Goal: Use online tool/utility: Utilize a website feature to perform a specific function

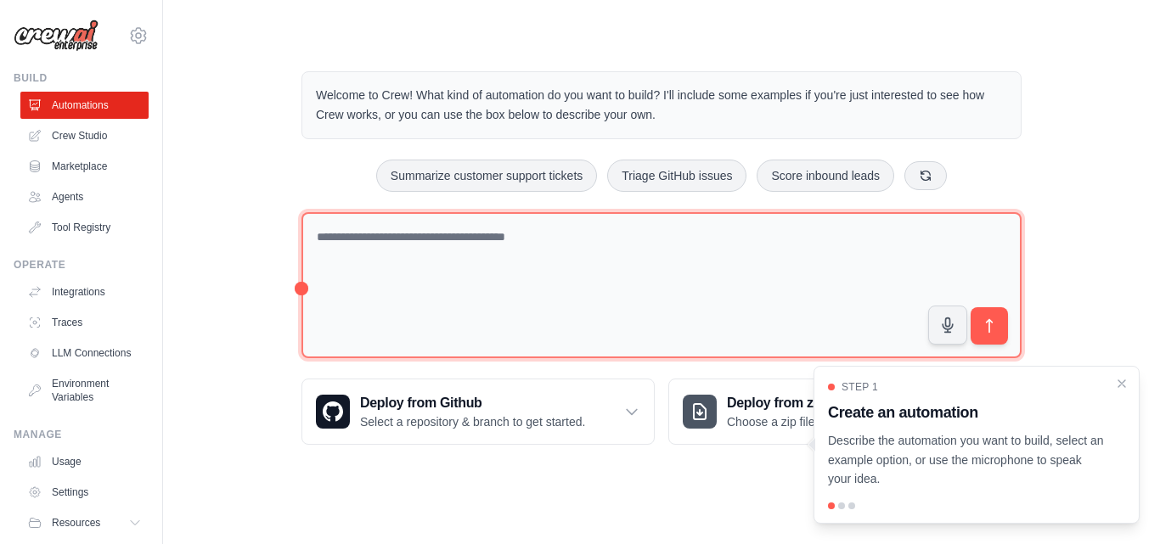
click at [838, 283] on textarea at bounding box center [661, 285] width 720 height 147
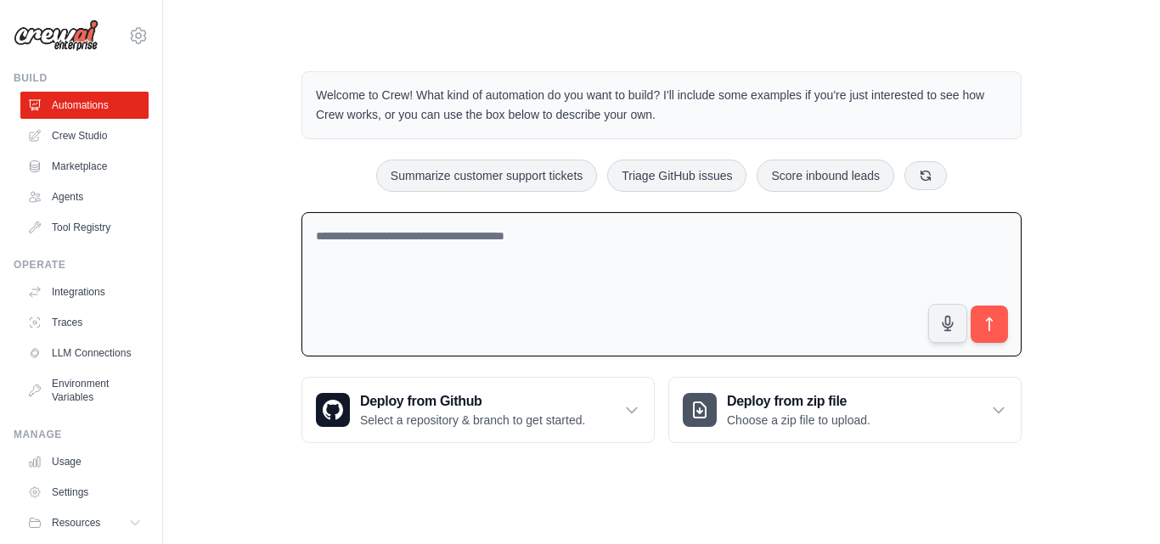
click at [808, 250] on textarea at bounding box center [661, 284] width 720 height 145
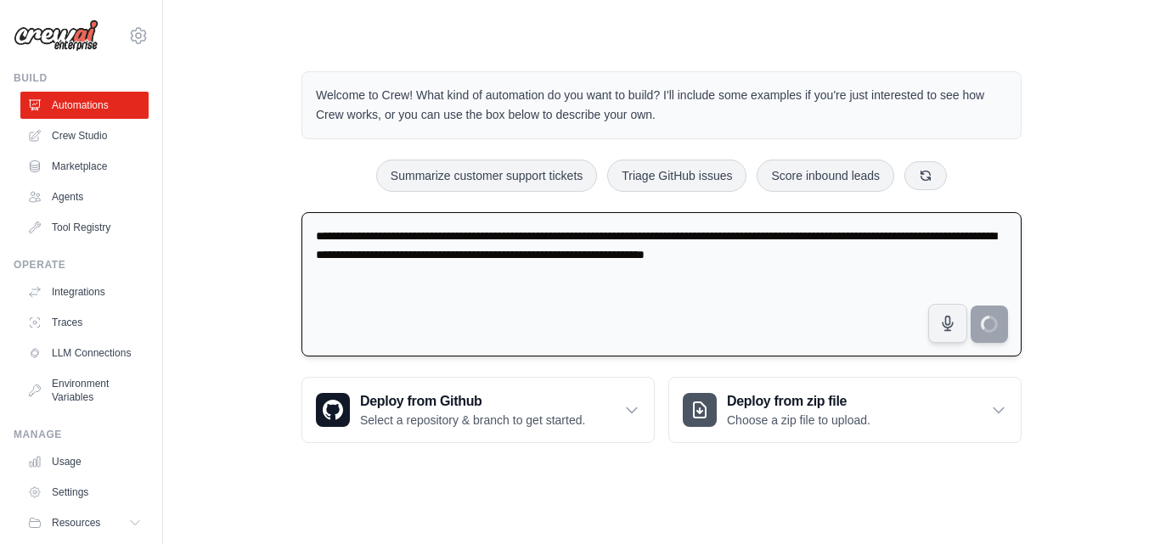
type textarea "**********"
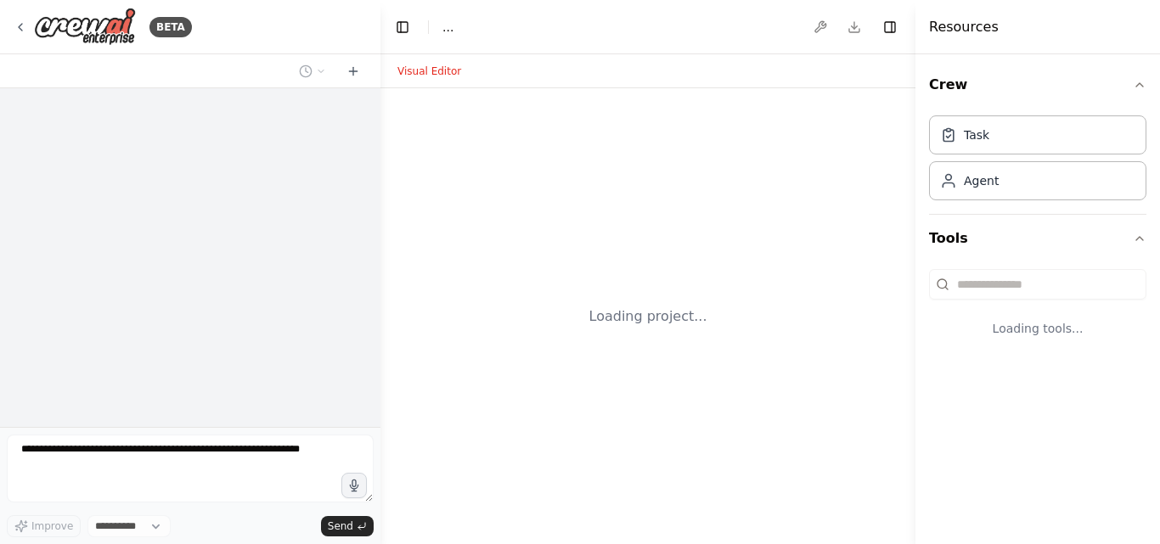
select select "****"
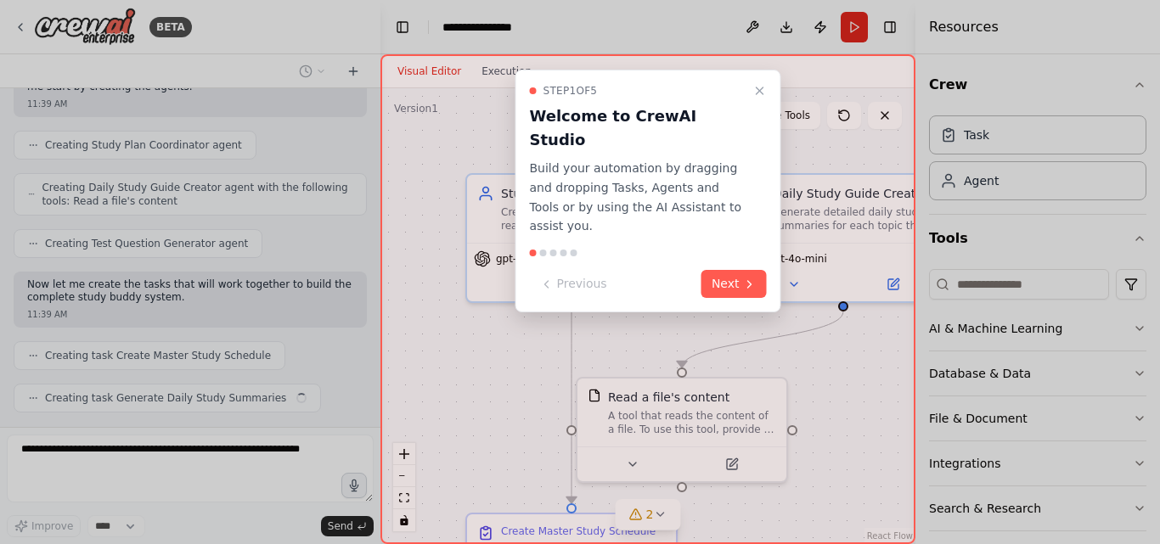
scroll to position [814, 0]
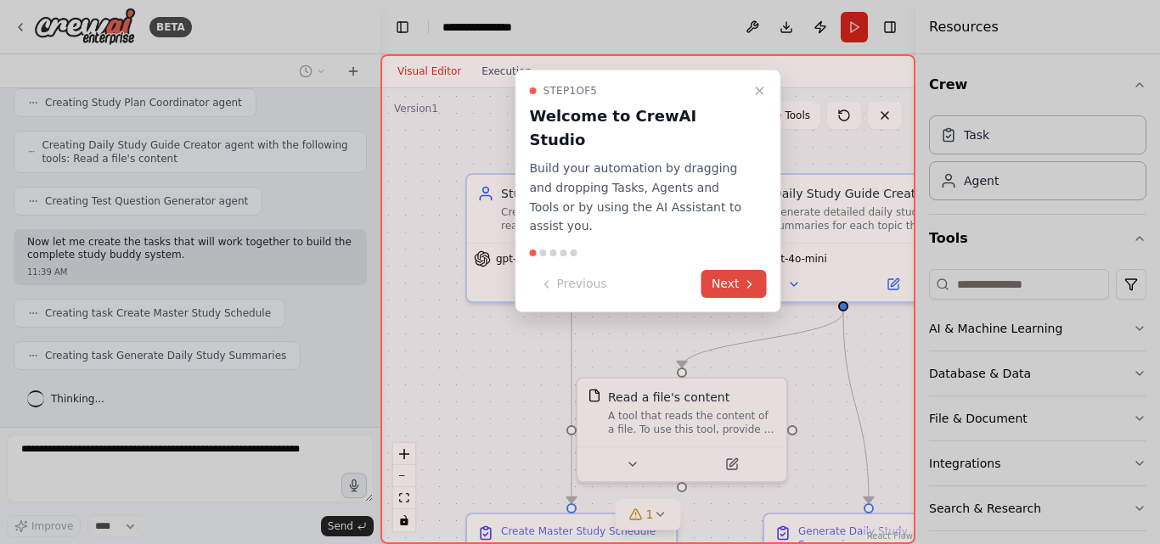
click at [742, 270] on button "Next" at bounding box center [733, 284] width 65 height 28
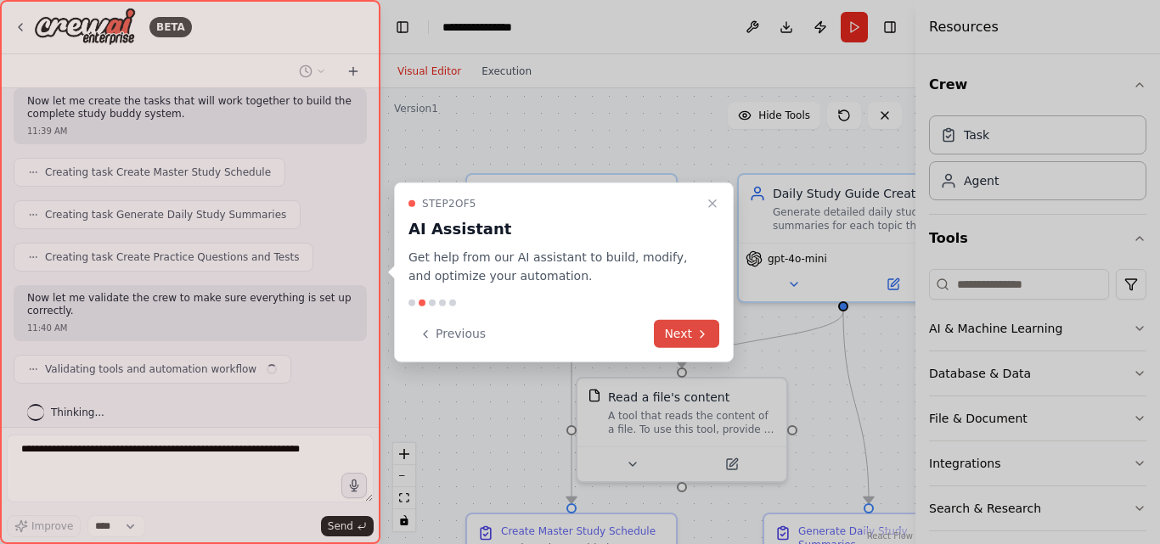
scroll to position [969, 0]
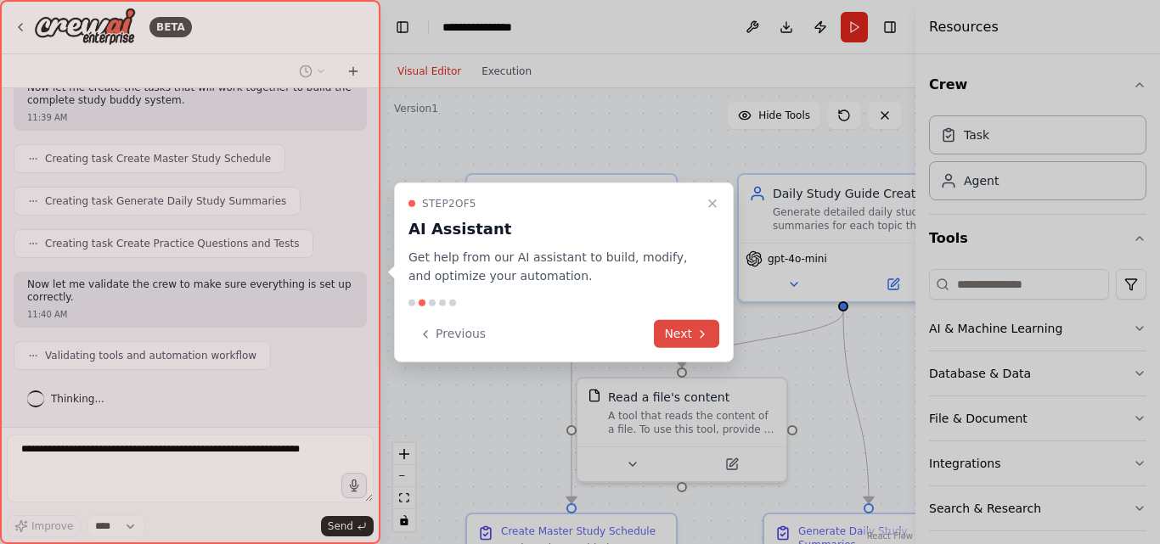
click at [667, 330] on button "Next" at bounding box center [686, 334] width 65 height 28
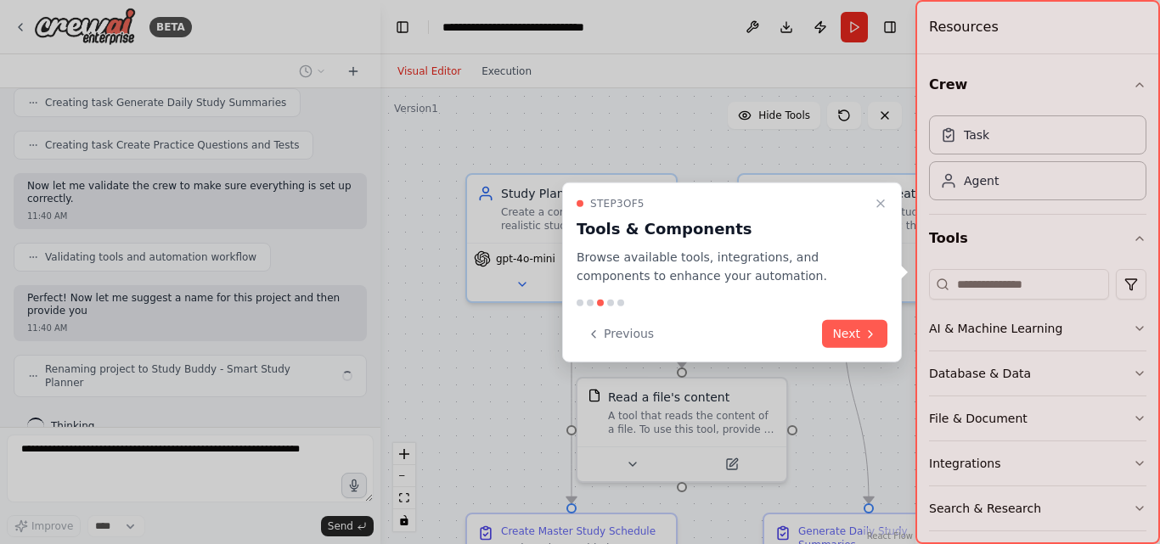
scroll to position [1081, 0]
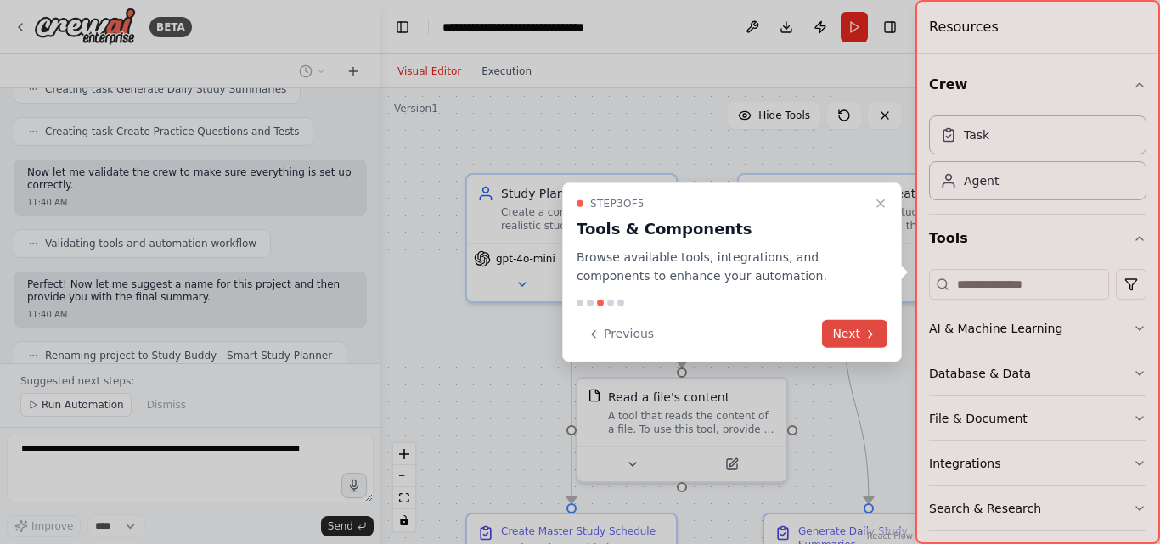
click at [843, 329] on button "Next" at bounding box center [854, 334] width 65 height 28
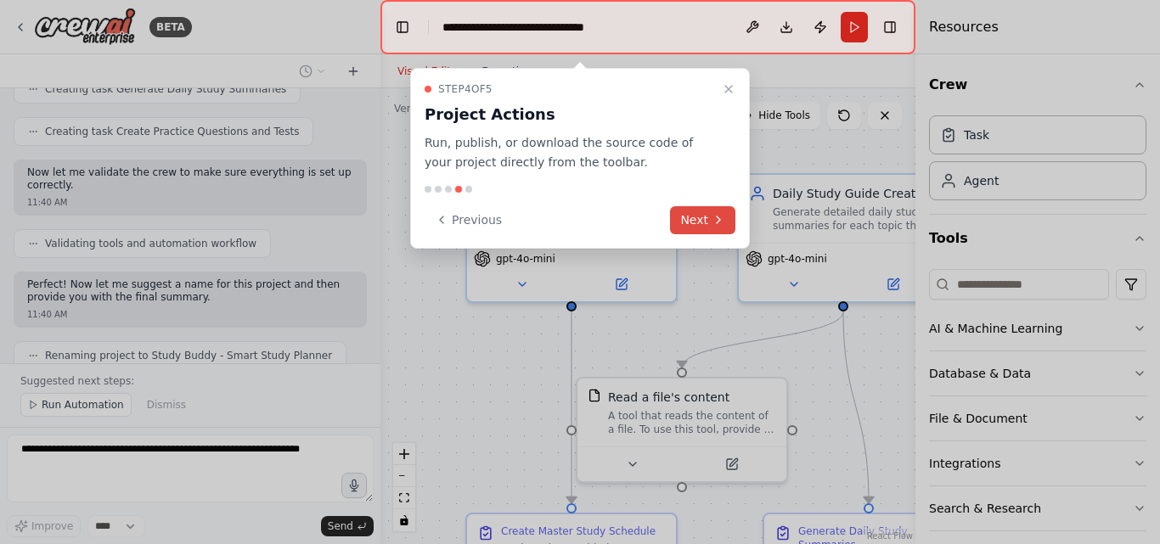
click at [706, 219] on button "Next" at bounding box center [702, 220] width 65 height 28
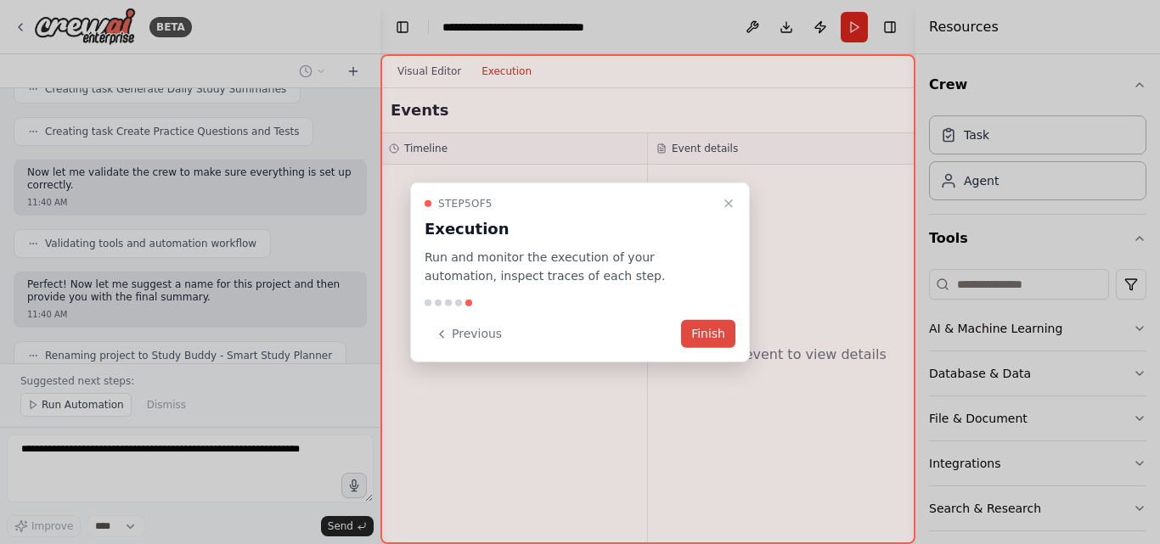
click at [723, 335] on button "Finish" at bounding box center [708, 334] width 54 height 28
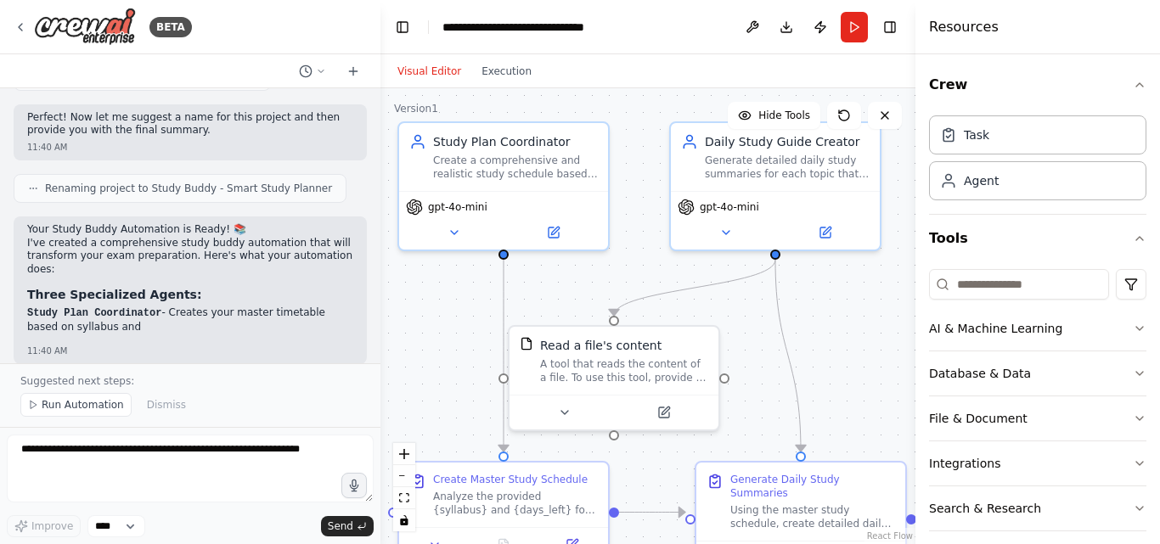
drag, startPoint x: 723, startPoint y: 335, endPoint x: 655, endPoint y: 284, distance: 85.4
click at [655, 284] on div ".deletable-edge-delete-btn { width: 20px; height: 20px; border: 0px solid #ffff…" at bounding box center [647, 316] width 535 height 456
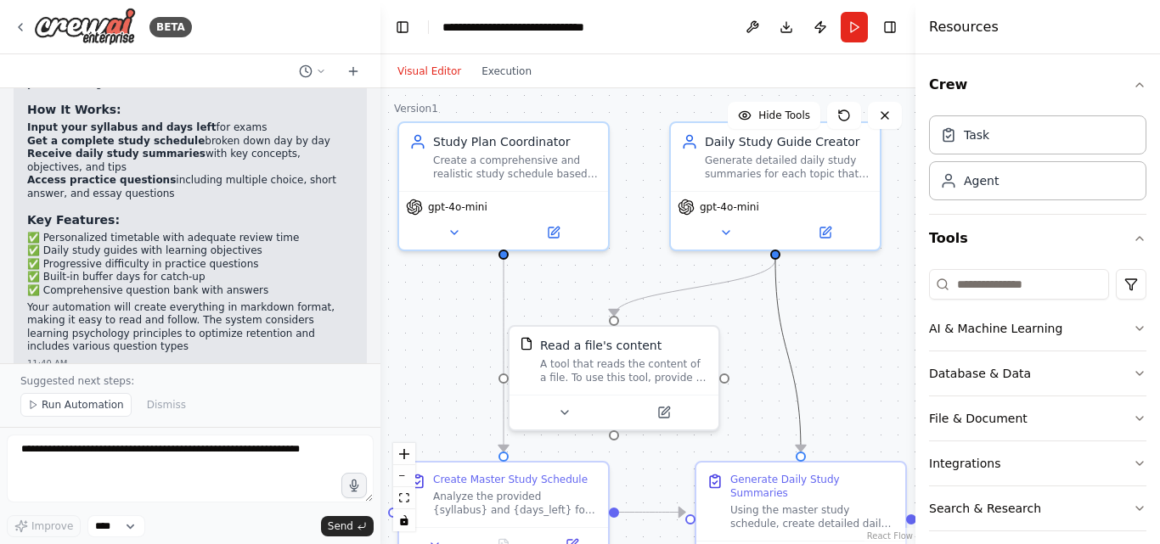
drag, startPoint x: 786, startPoint y: 330, endPoint x: 751, endPoint y: 334, distance: 35.0
click at [751, 334] on div ".deletable-edge-delete-btn { width: 20px; height: 20px; border: 0px solid #ffff…" at bounding box center [647, 316] width 535 height 456
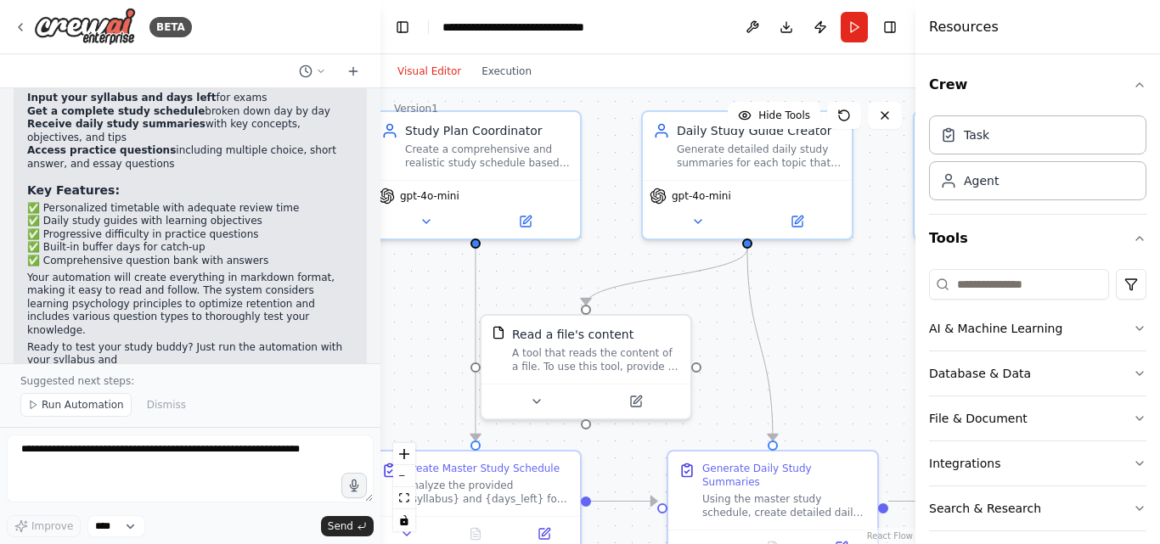
scroll to position [1589, 0]
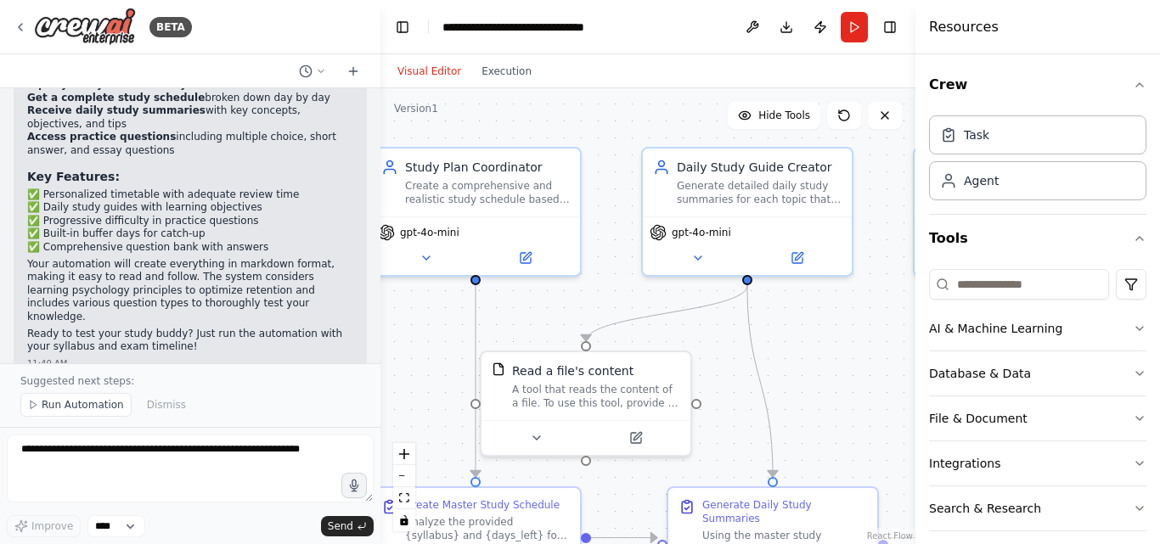
drag, startPoint x: 807, startPoint y: 330, endPoint x: 779, endPoint y: 356, distance: 37.9
click at [779, 356] on div ".deletable-edge-delete-btn { width: 20px; height: 20px; border: 0px solid #ffff…" at bounding box center [647, 316] width 535 height 456
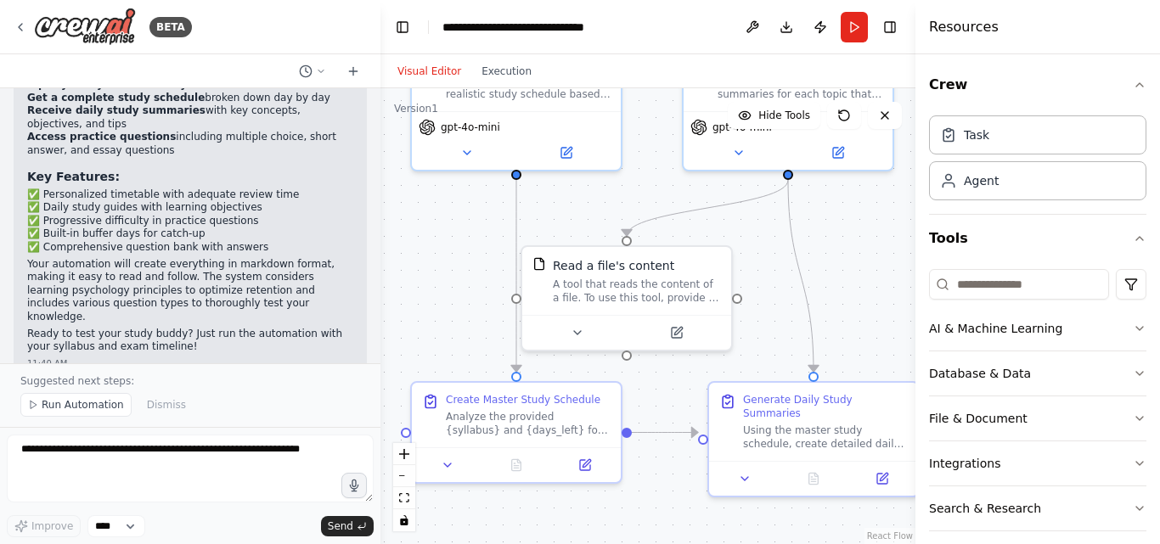
drag, startPoint x: 806, startPoint y: 357, endPoint x: 846, endPoint y: 251, distance: 112.9
click at [846, 251] on div ".deletable-edge-delete-btn { width: 20px; height: 20px; border: 0px solid #ffff…" at bounding box center [647, 316] width 535 height 456
click at [577, 335] on icon at bounding box center [578, 330] width 14 height 14
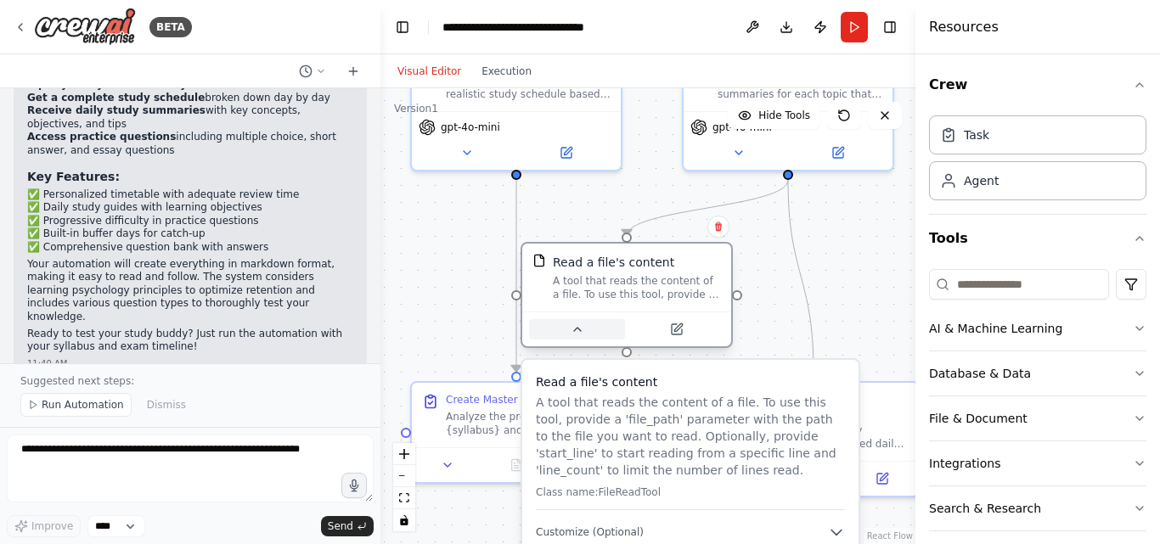
click at [577, 335] on icon at bounding box center [578, 330] width 14 height 14
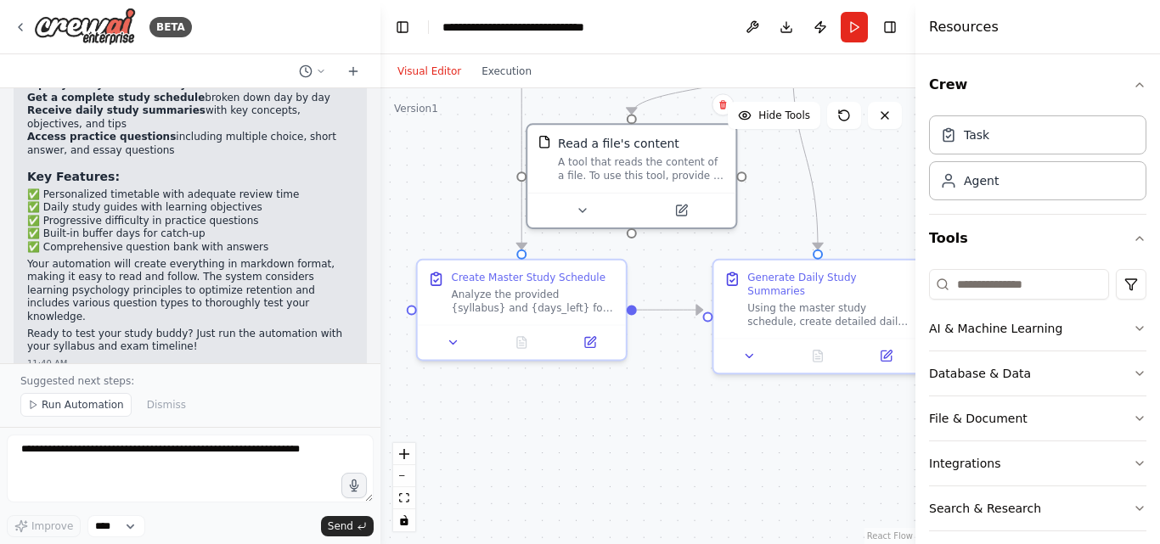
drag, startPoint x: 852, startPoint y: 297, endPoint x: 857, endPoint y: 175, distance: 122.4
click at [857, 175] on div ".deletable-edge-delete-btn { width: 20px; height: 20px; border: 0px solid #ffff…" at bounding box center [647, 316] width 535 height 456
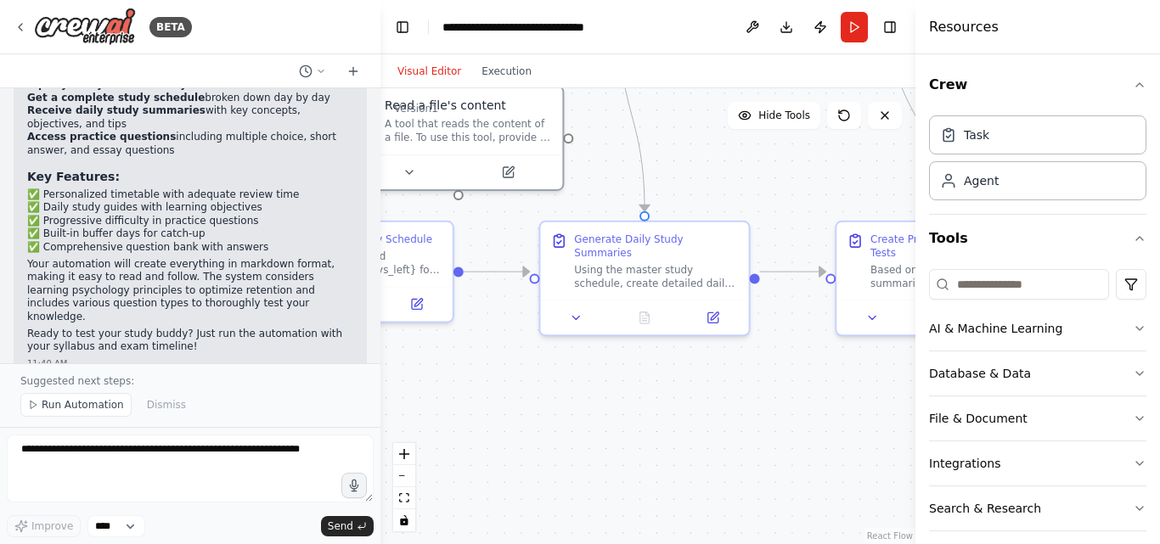
drag, startPoint x: 768, startPoint y: 434, endPoint x: 594, endPoint y: 396, distance: 177.4
click at [594, 396] on div ".deletable-edge-delete-btn { width: 20px; height: 20px; border: 0px solid #ffff…" at bounding box center [647, 316] width 535 height 456
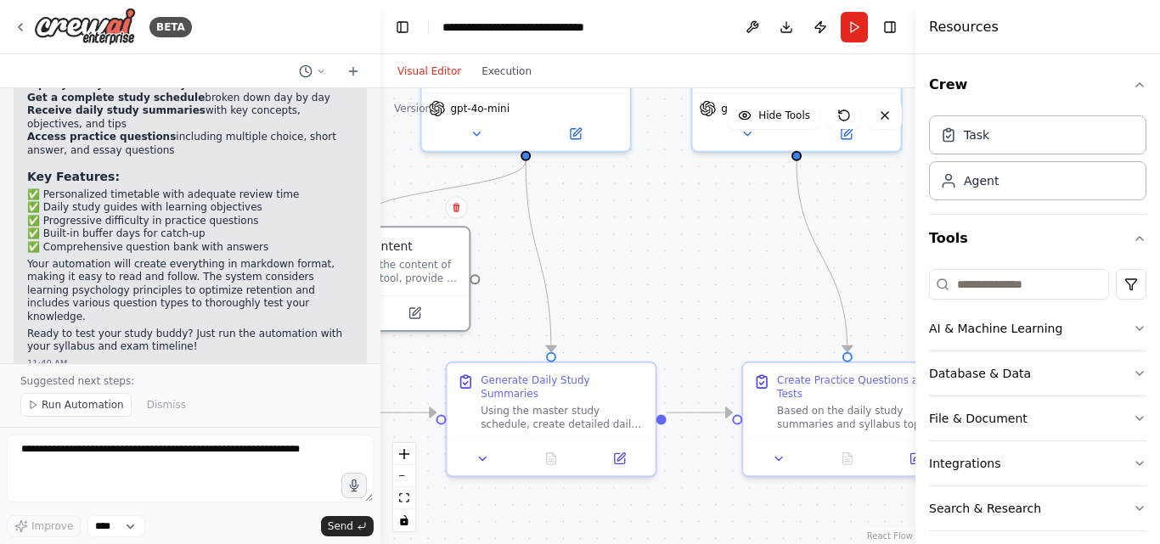
drag, startPoint x: 741, startPoint y: 436, endPoint x: 648, endPoint y: 577, distance: 169.1
click at [648, 543] on html "BETA build a study buddy it takes input as syllabus and days left for exams , i…" at bounding box center [580, 272] width 1160 height 544
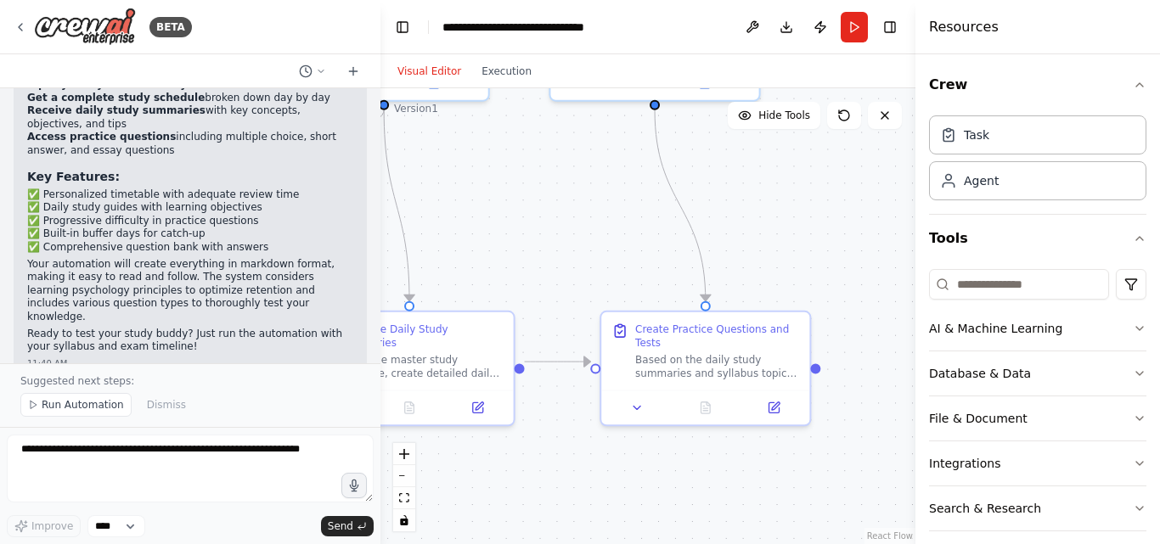
drag, startPoint x: 640, startPoint y: 311, endPoint x: 498, endPoint y: 260, distance: 150.7
click at [498, 260] on div ".deletable-edge-delete-btn { width: 20px; height: 20px; border: 0px solid #ffff…" at bounding box center [647, 316] width 535 height 456
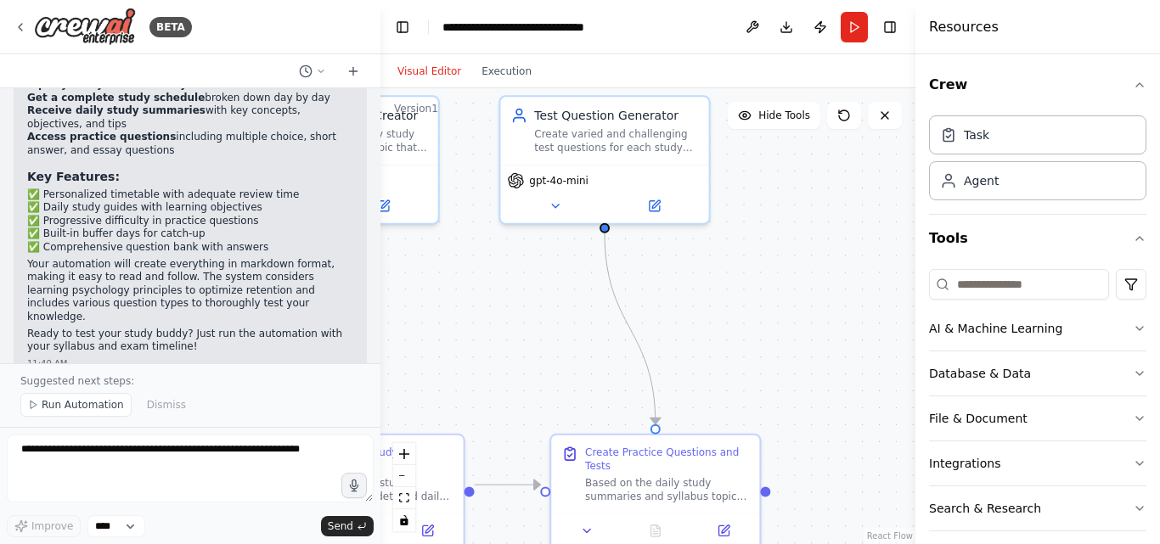
drag, startPoint x: 576, startPoint y: 228, endPoint x: 527, endPoint y: 344, distance: 126.0
click at [527, 344] on div ".deletable-edge-delete-btn { width: 20px; height: 20px; border: 0px solid #ffff…" at bounding box center [647, 316] width 535 height 456
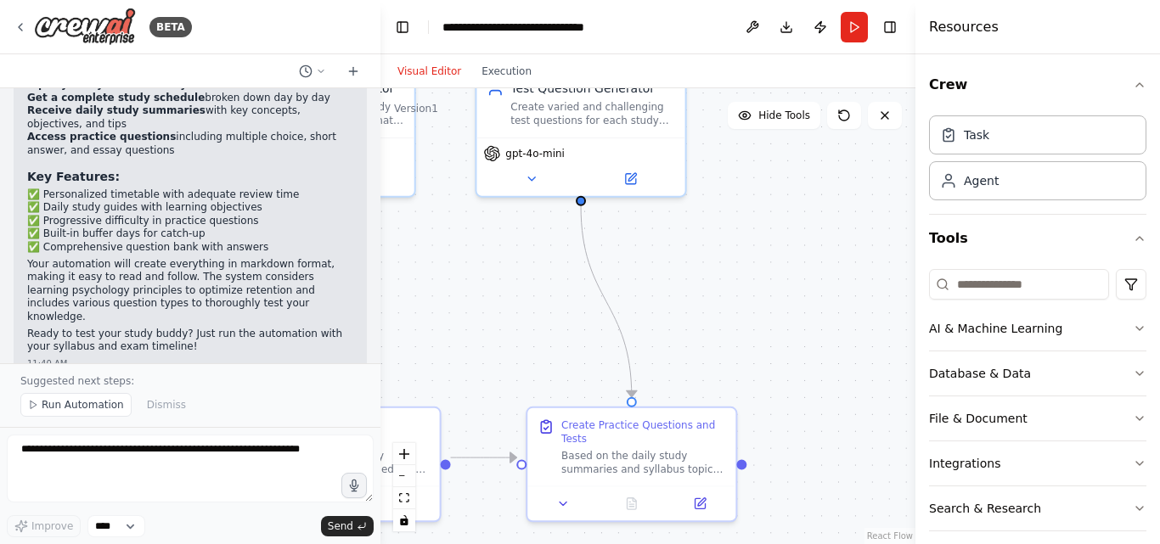
drag, startPoint x: 594, startPoint y: 364, endPoint x: 571, endPoint y: 337, distance: 36.1
click at [571, 337] on div ".deletable-edge-delete-btn { width: 20px; height: 20px; border: 0px solid #ffff…" at bounding box center [647, 316] width 535 height 456
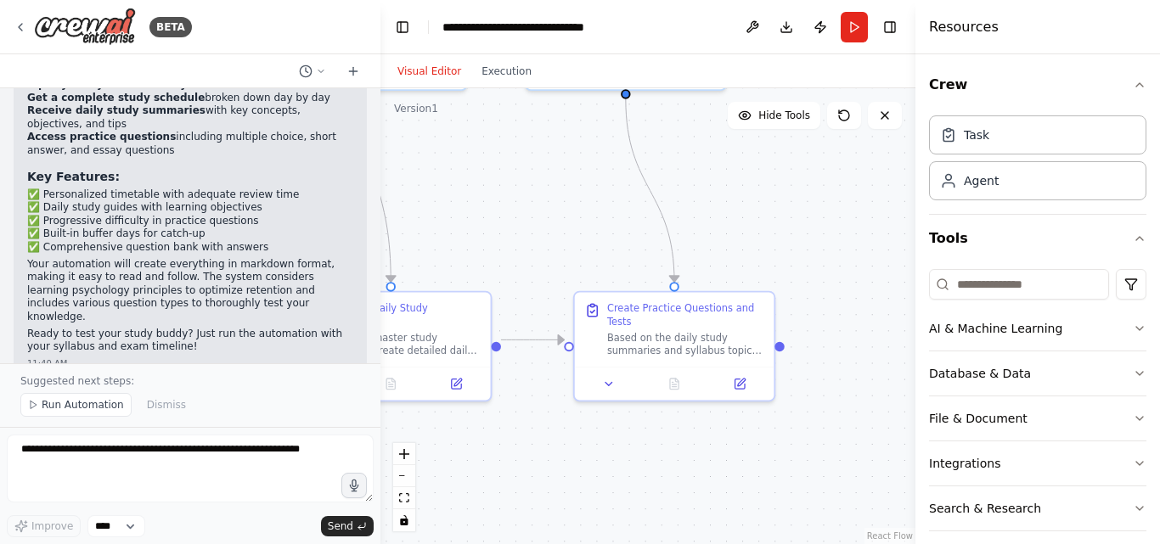
drag, startPoint x: 774, startPoint y: 424, endPoint x: 811, endPoint y: 307, distance: 121.9
click at [811, 307] on div ".deletable-edge-delete-btn { width: 20px; height: 20px; border: 0px solid #ffff…" at bounding box center [647, 316] width 535 height 456
click at [87, 409] on span "Run Automation" at bounding box center [83, 405] width 82 height 14
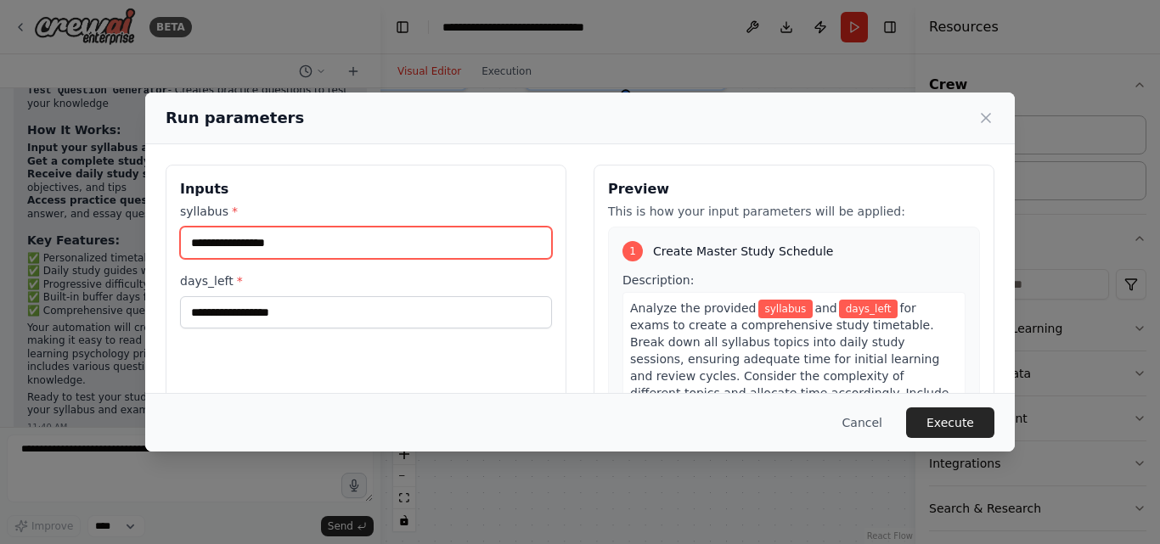
click at [249, 240] on input "syllabus *" at bounding box center [366, 243] width 372 height 32
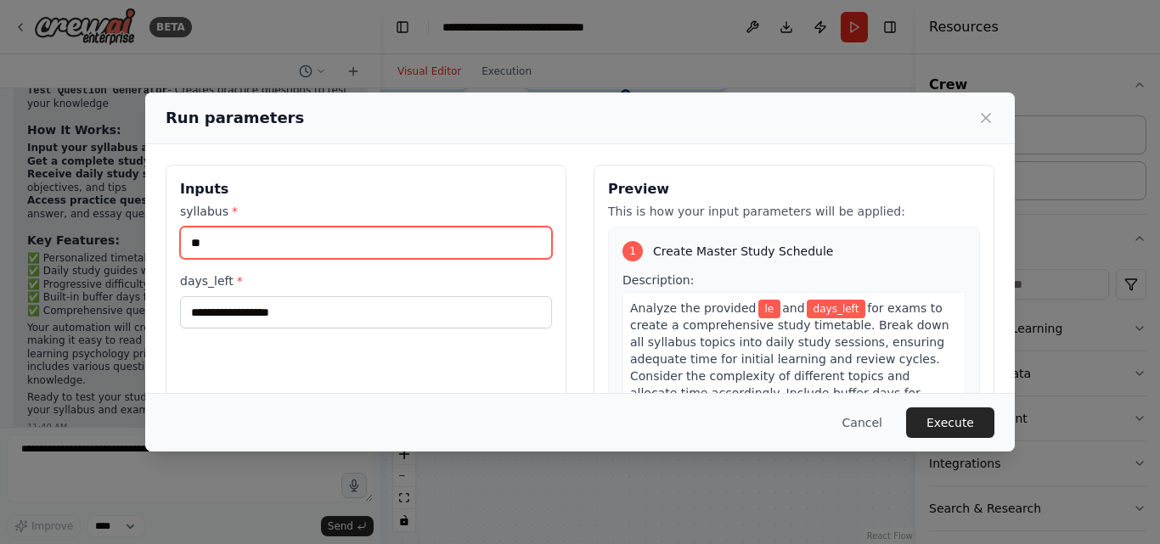
type input "*"
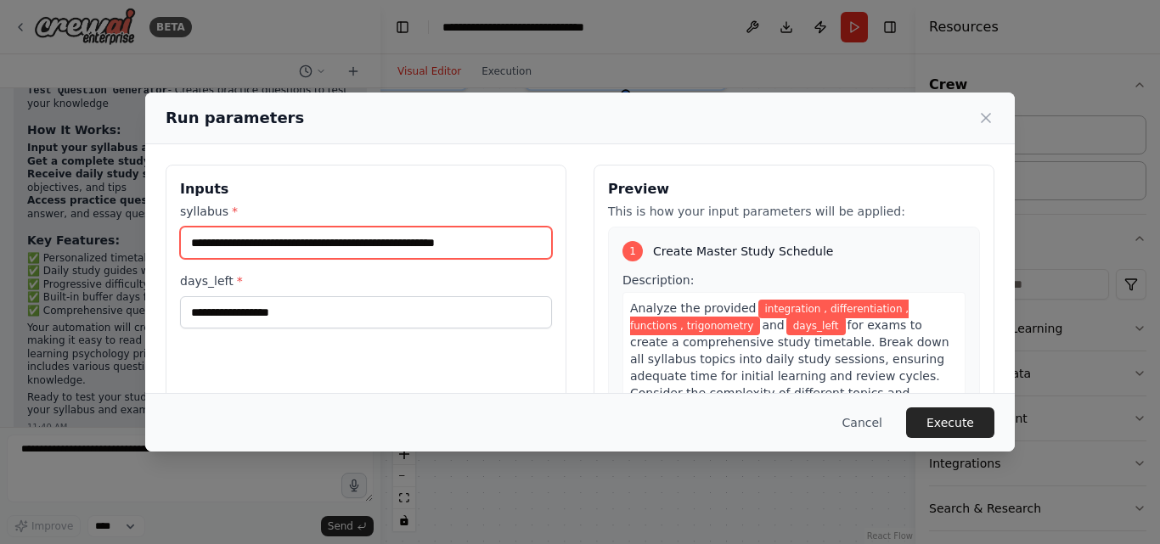
type input "**********"
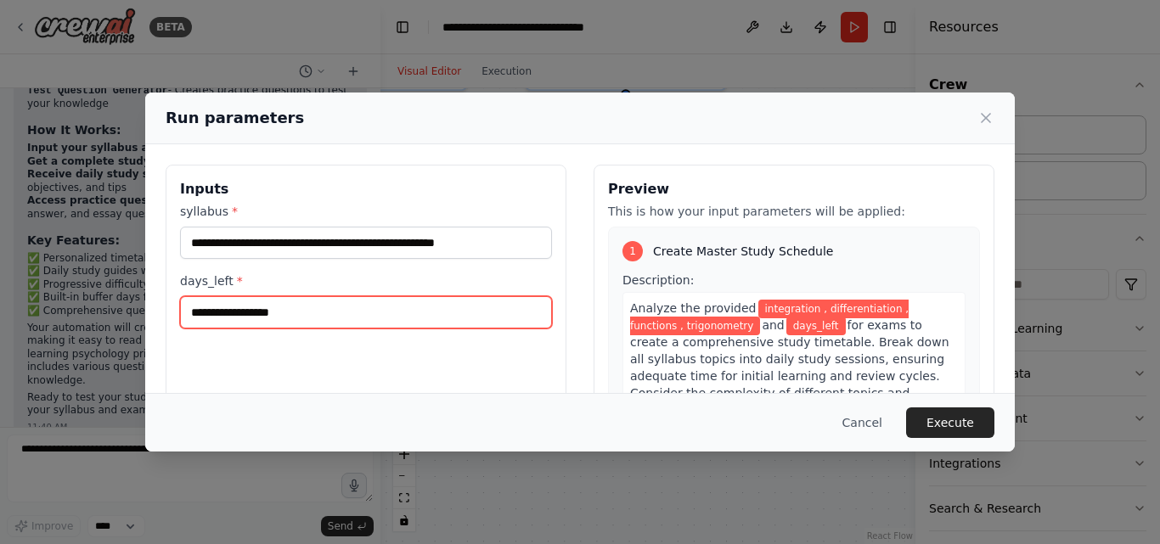
click at [443, 319] on input "days_left *" at bounding box center [366, 312] width 372 height 32
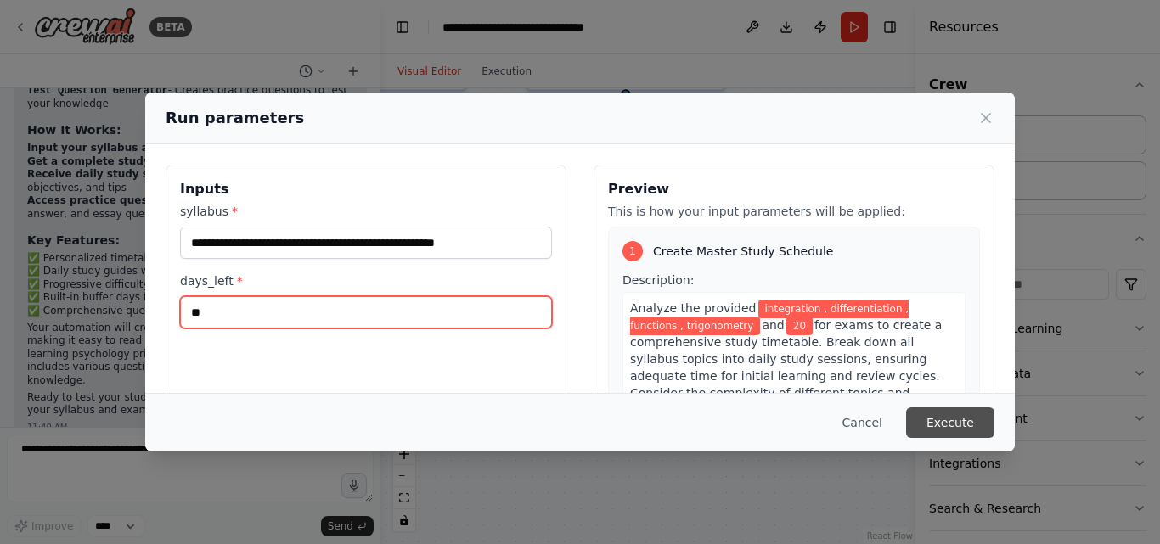
type input "**"
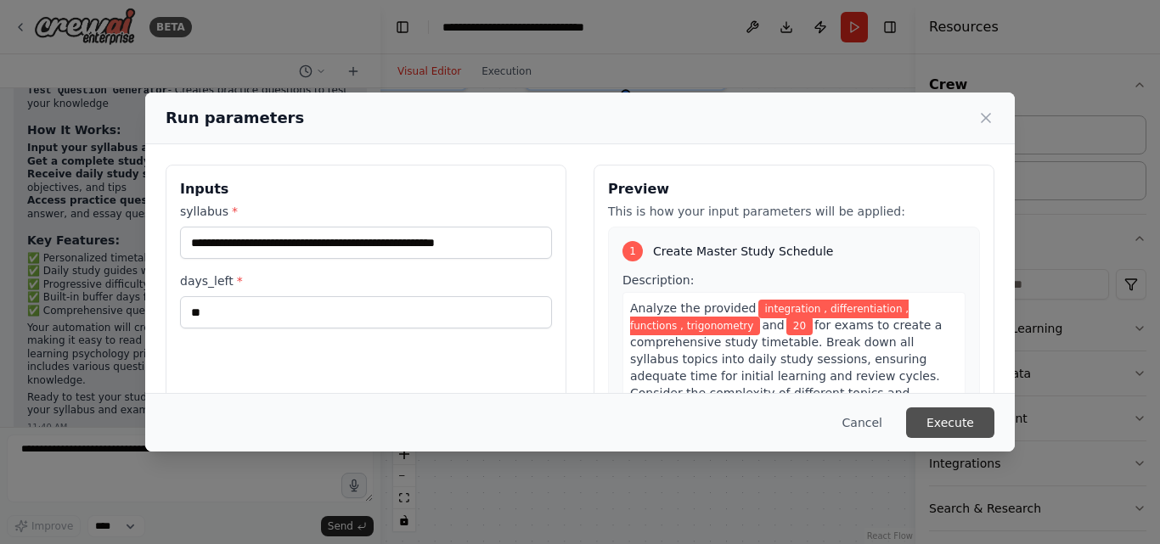
click at [932, 415] on button "Execute" at bounding box center [950, 423] width 88 height 31
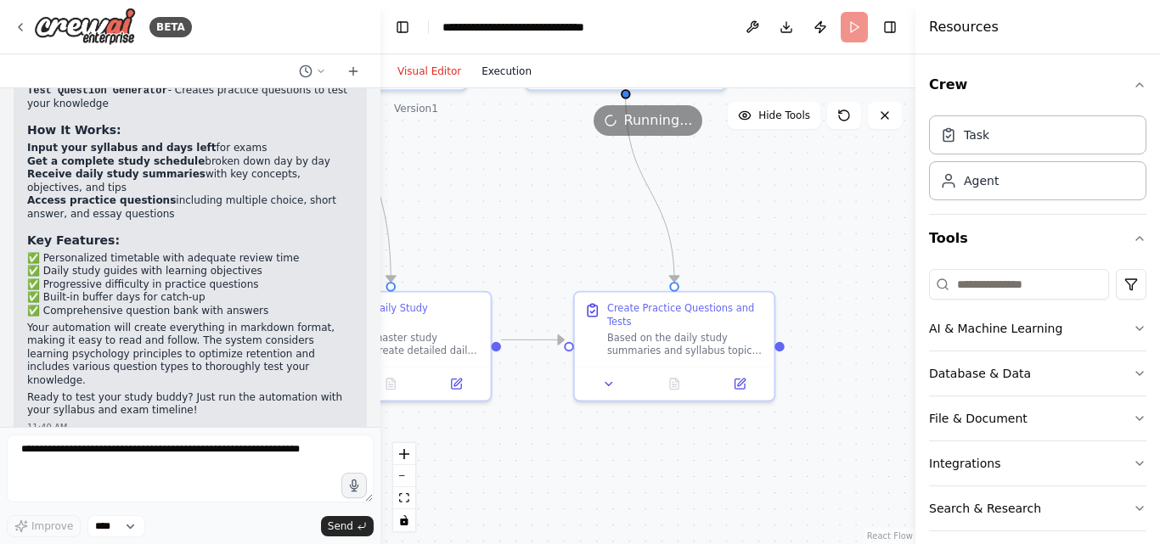
click at [491, 67] on button "Execution" at bounding box center [506, 71] width 70 height 20
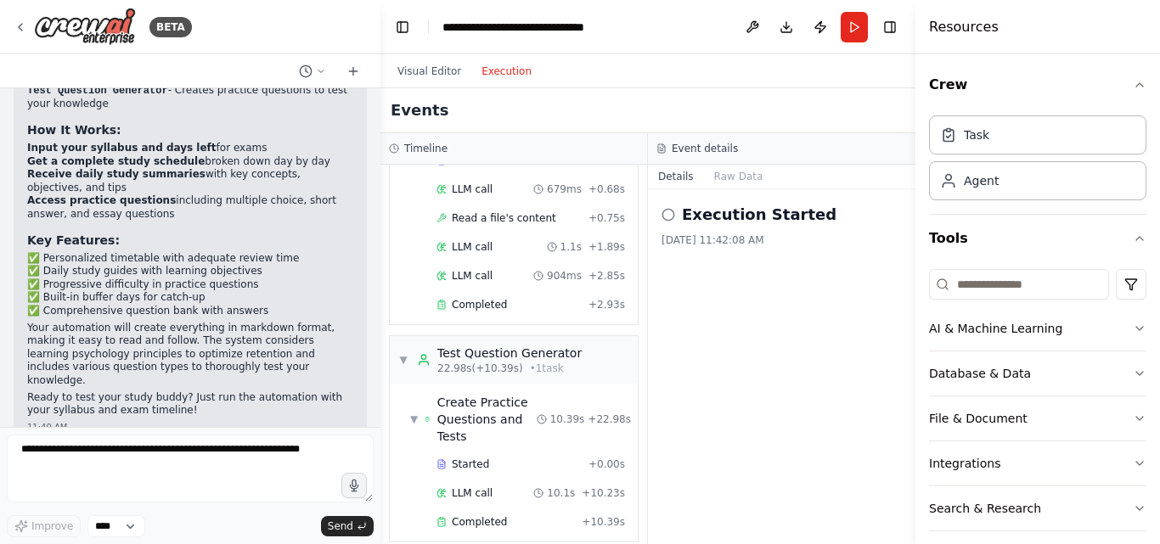
scroll to position [388, 0]
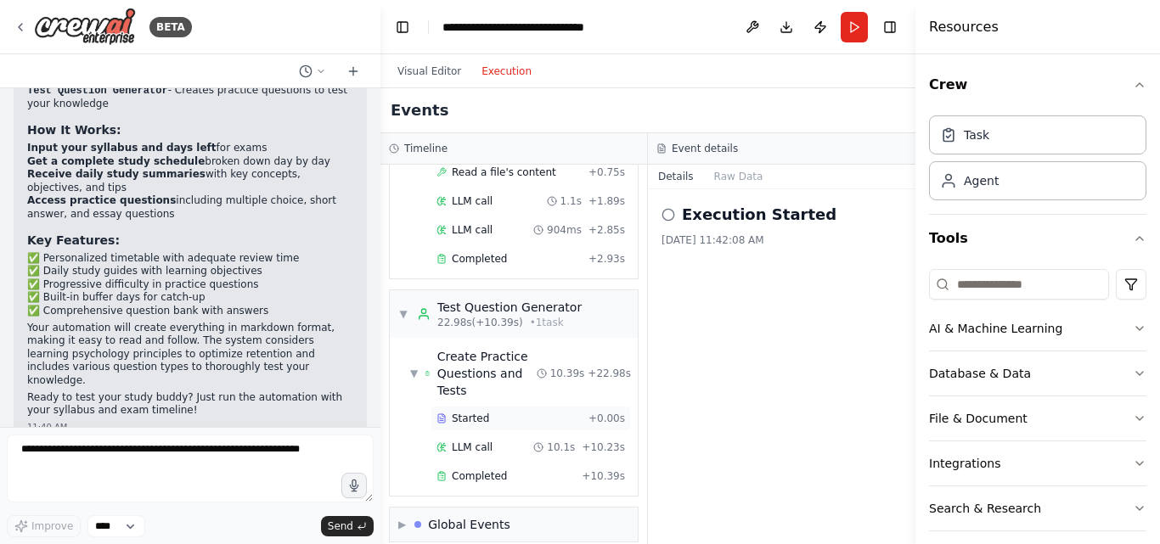
click at [448, 412] on div "Started" at bounding box center [508, 419] width 145 height 14
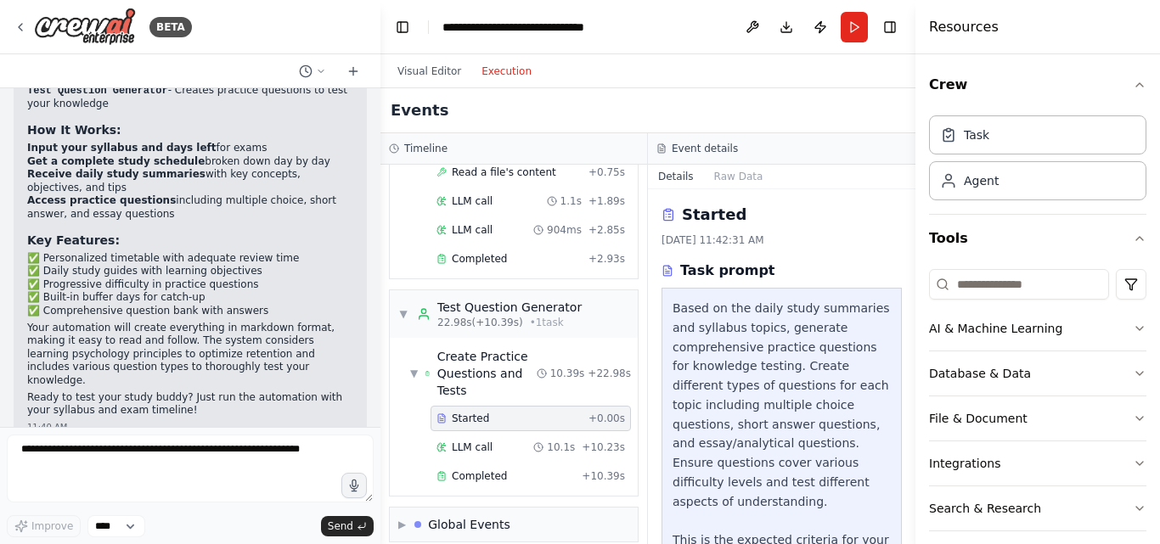
drag, startPoint x: 804, startPoint y: 349, endPoint x: 765, endPoint y: 346, distance: 39.2
drag, startPoint x: 912, startPoint y: 336, endPoint x: 908, endPoint y: 354, distance: 18.2
click at [908, 354] on button "Toggle Sidebar" at bounding box center [915, 272] width 14 height 544
drag, startPoint x: 908, startPoint y: 354, endPoint x: 909, endPoint y: 335, distance: 19.5
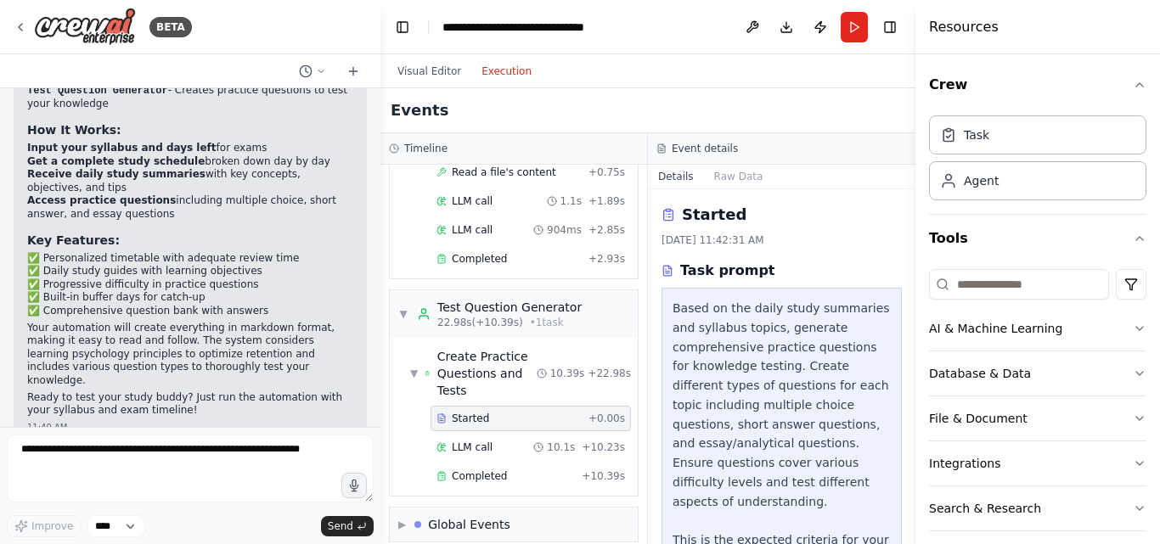
click at [909, 335] on button "Toggle Sidebar" at bounding box center [915, 272] width 14 height 544
click at [907, 342] on div "BETA build a study buddy it takes input as syllabus and days left for exams , i…" at bounding box center [580, 272] width 1160 height 544
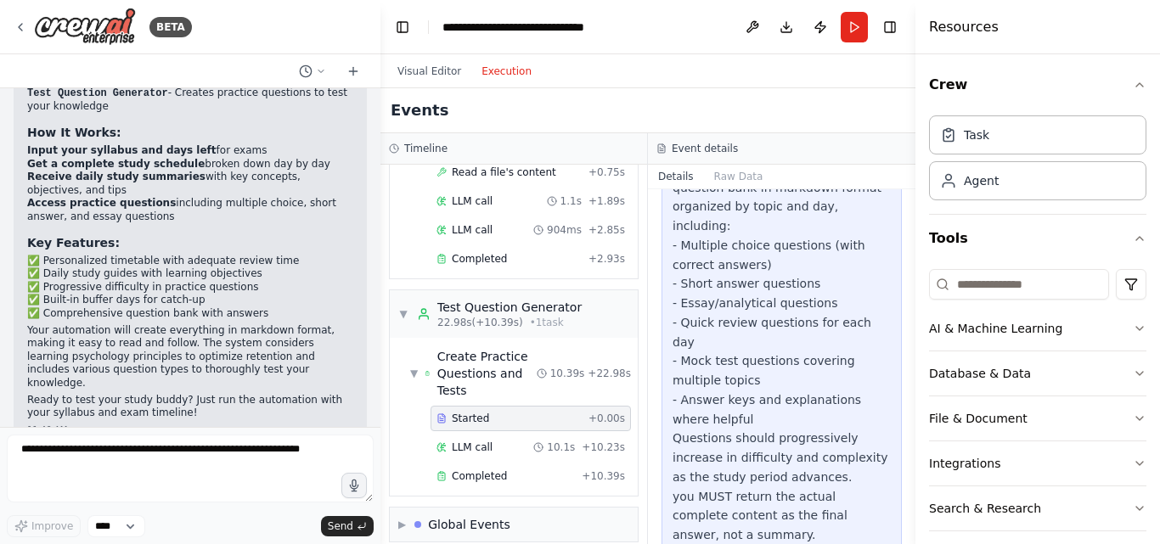
scroll to position [1526, 0]
click at [855, 29] on button "Run" at bounding box center [854, 27] width 27 height 31
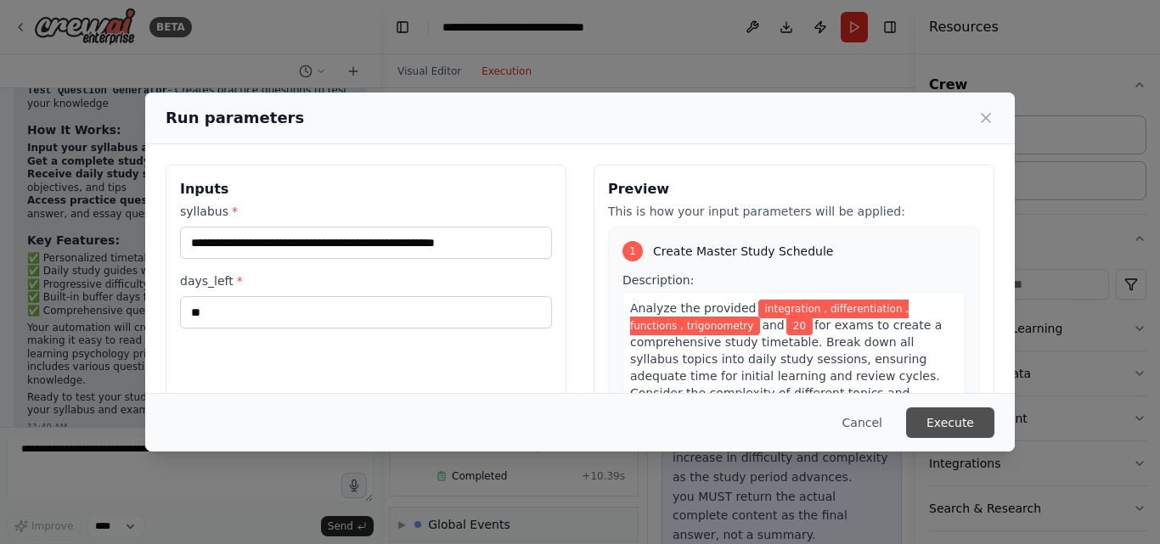
click at [956, 419] on button "Execute" at bounding box center [950, 423] width 88 height 31
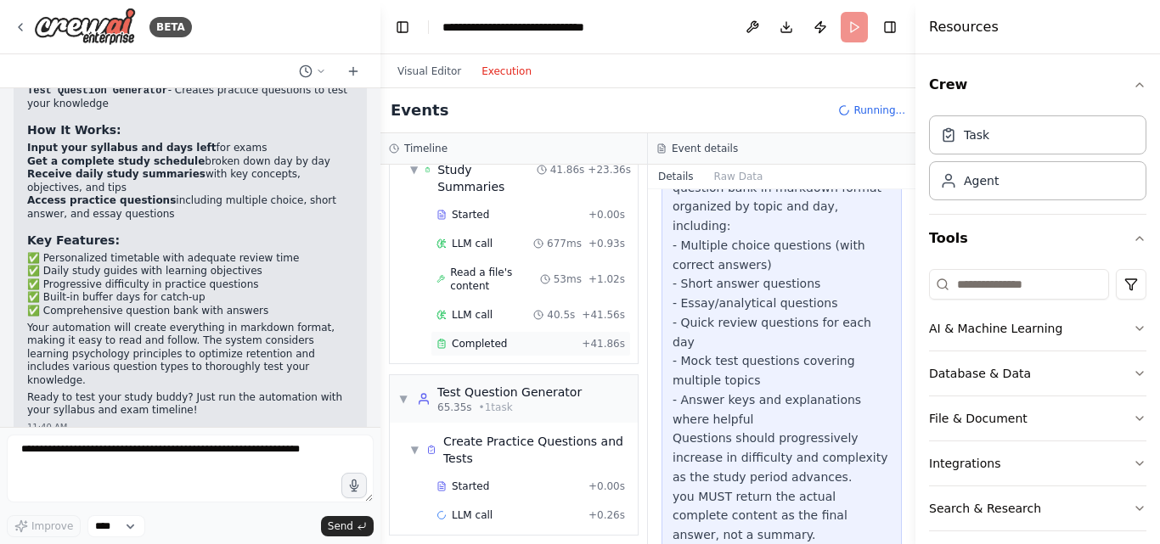
scroll to position [327, 0]
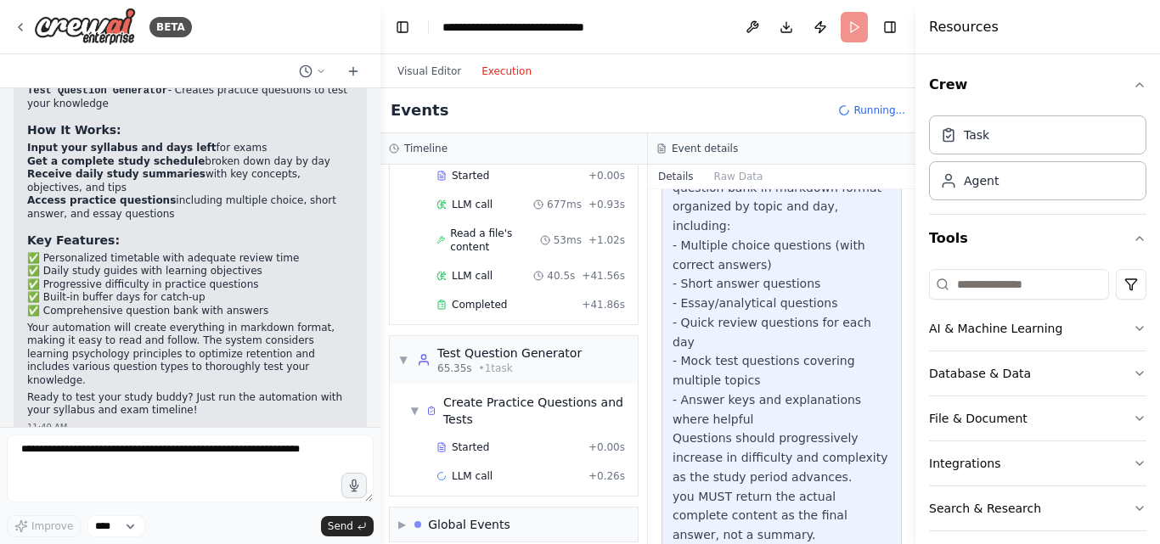
click at [779, 176] on div "Details Raw Data" at bounding box center [781, 177] width 267 height 25
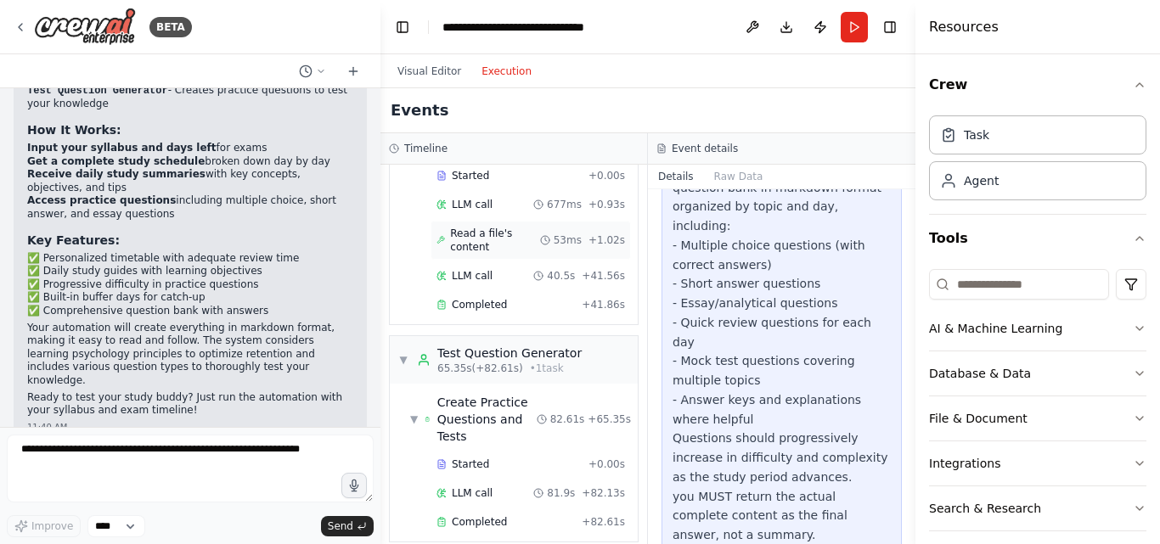
scroll to position [373, 0]
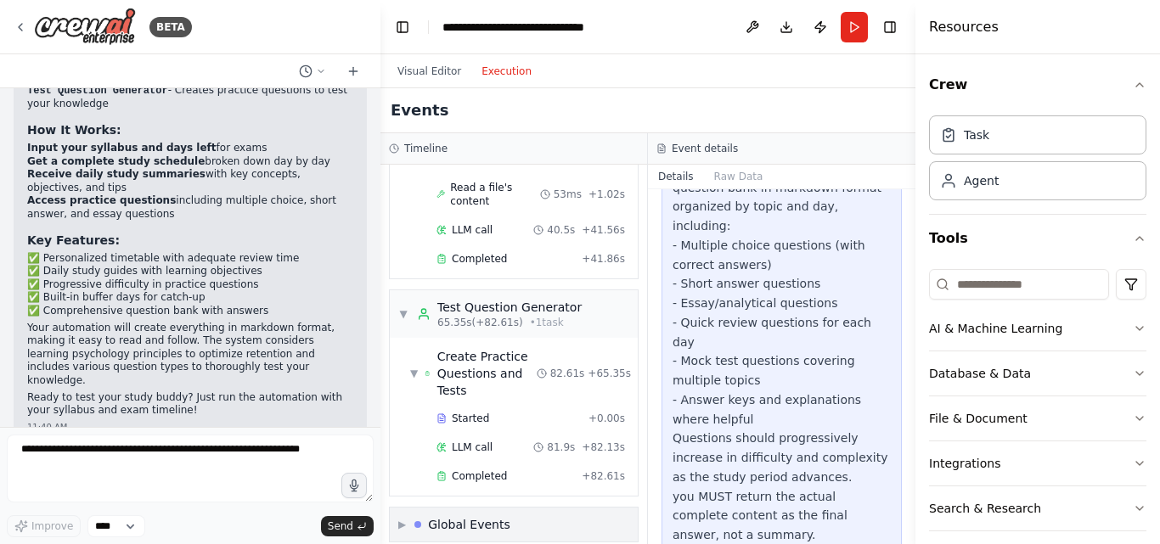
click at [404, 518] on span "▶" at bounding box center [402, 525] width 8 height 14
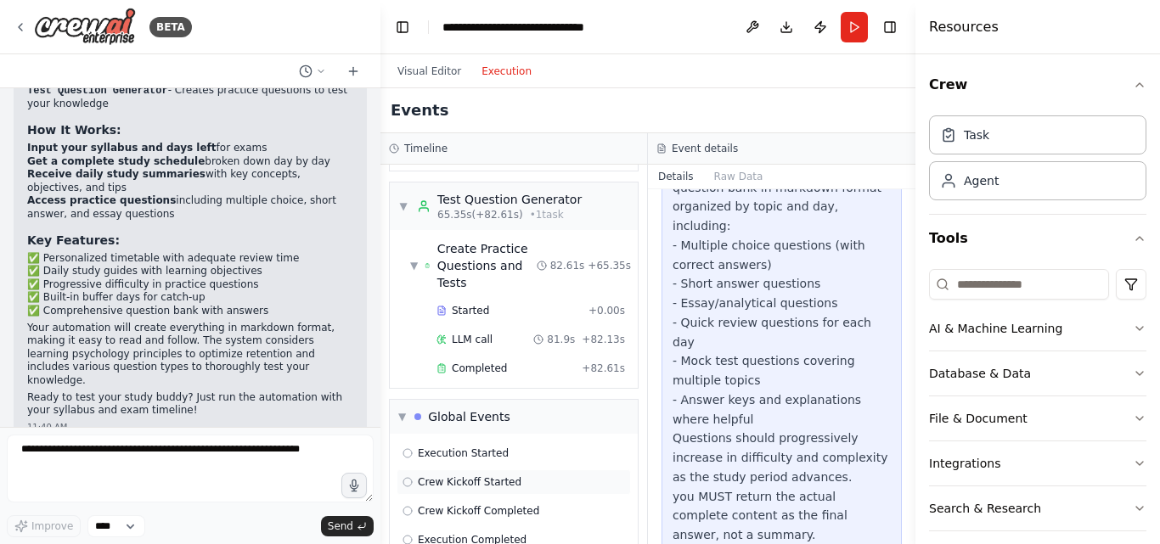
scroll to position [498, 0]
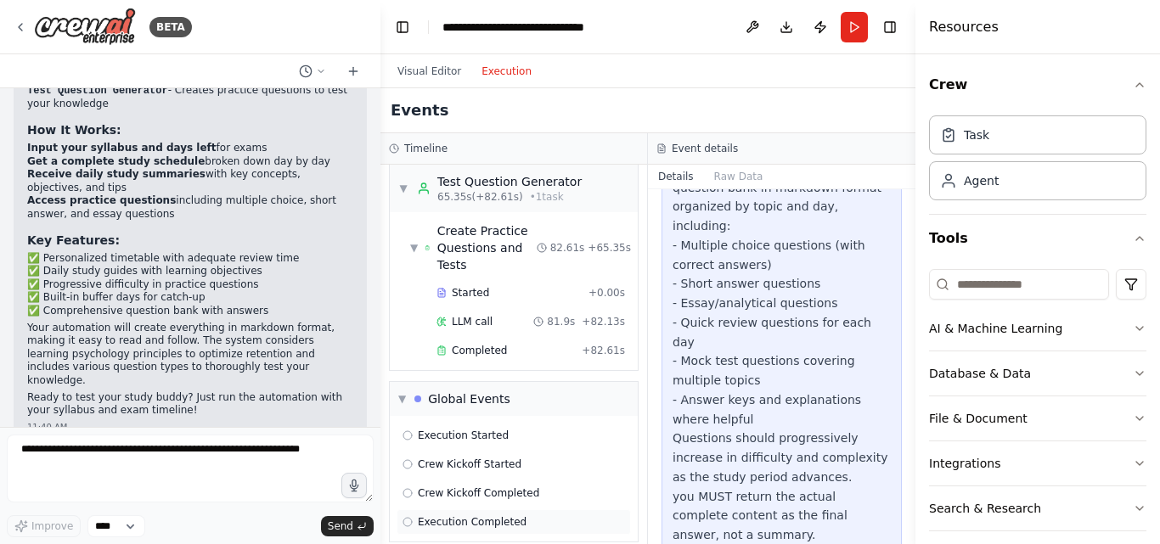
click at [430, 515] on span "Execution Completed" at bounding box center [472, 522] width 109 height 14
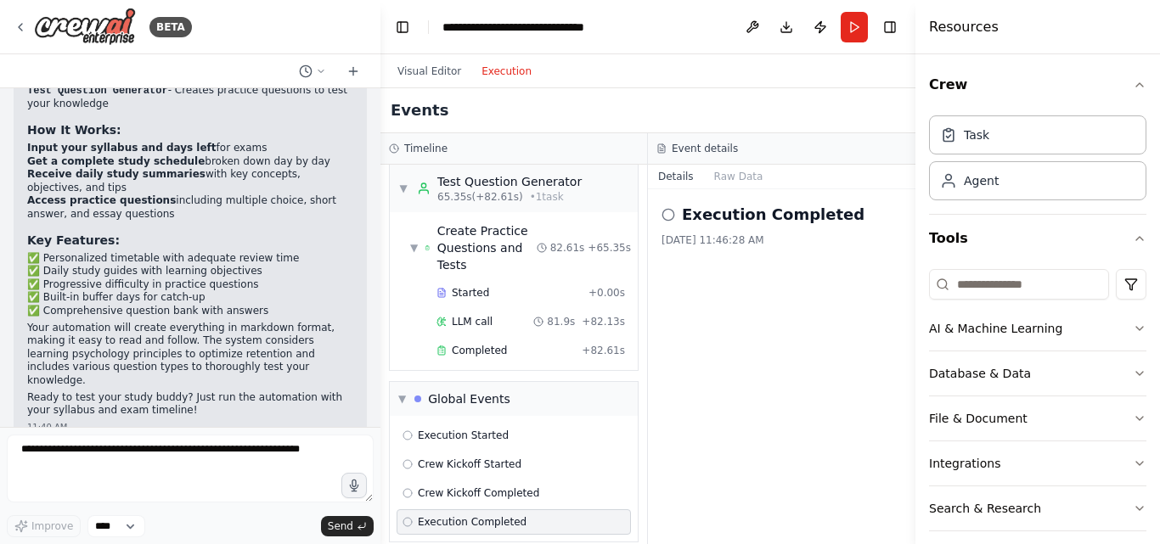
click at [668, 213] on icon at bounding box center [668, 215] width 14 height 14
click at [730, 187] on button "Raw Data" at bounding box center [739, 177] width 70 height 24
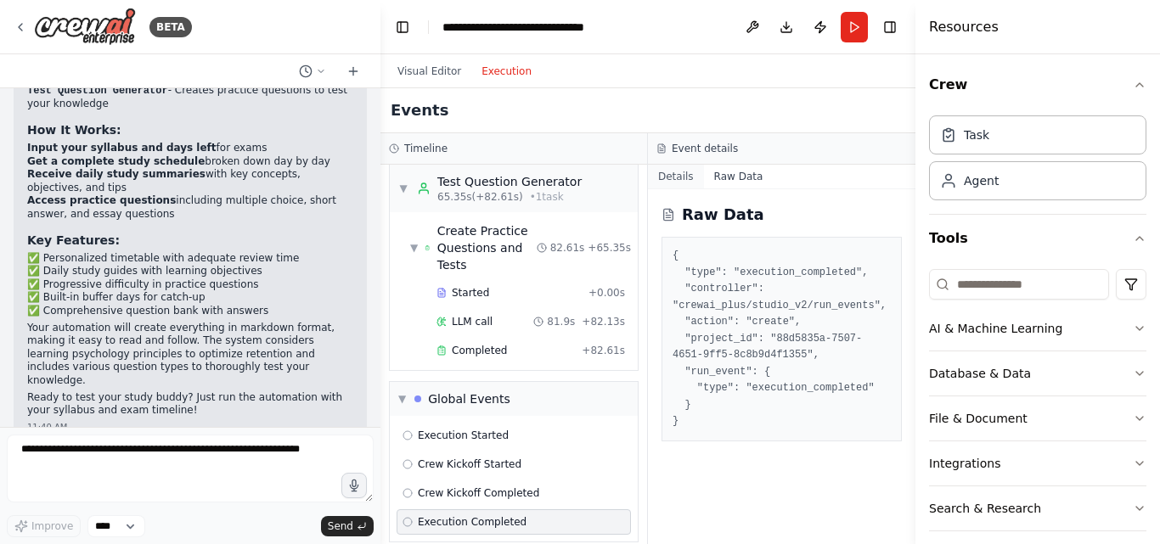
click at [689, 181] on button "Details" at bounding box center [676, 177] width 56 height 24
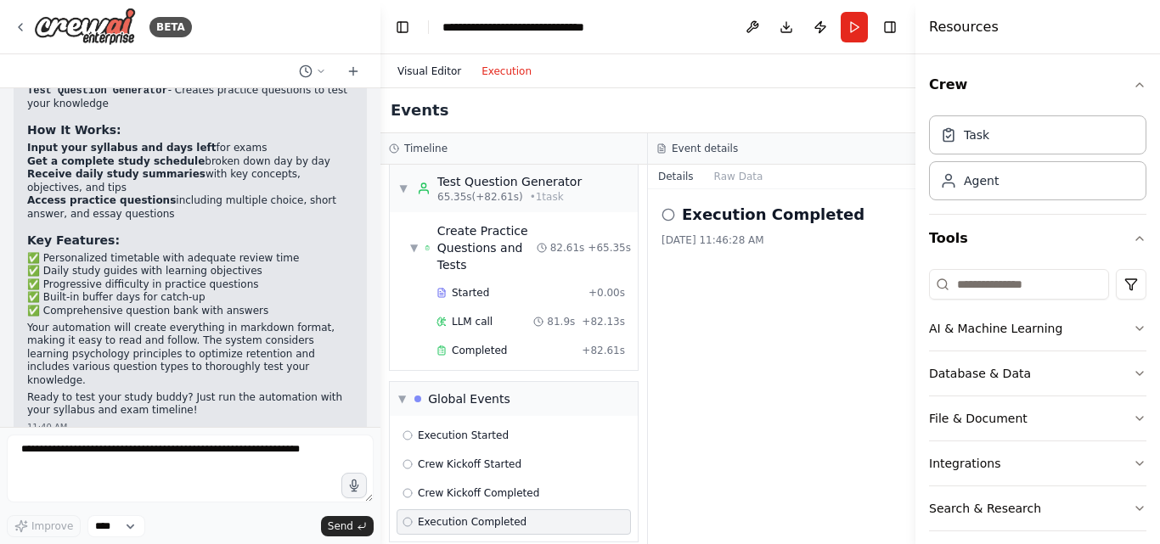
click at [436, 75] on button "Visual Editor" at bounding box center [429, 71] width 84 height 20
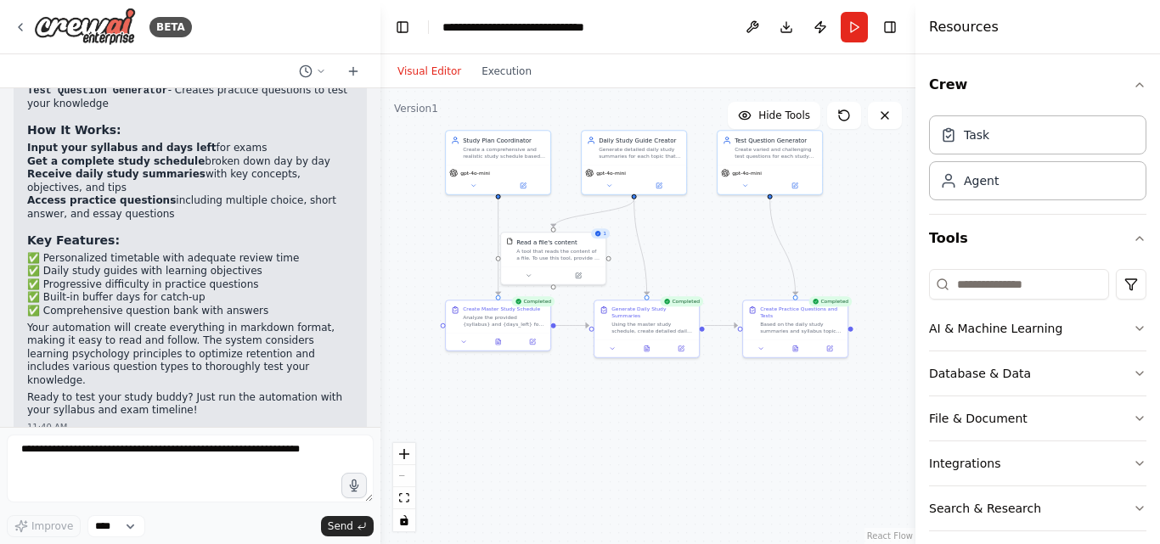
drag, startPoint x: 486, startPoint y: 375, endPoint x: 643, endPoint y: 441, distance: 169.7
click at [643, 441] on div ".deletable-edge-delete-btn { width: 20px; height: 20px; border: 0px solid #ffff…" at bounding box center [647, 316] width 535 height 456
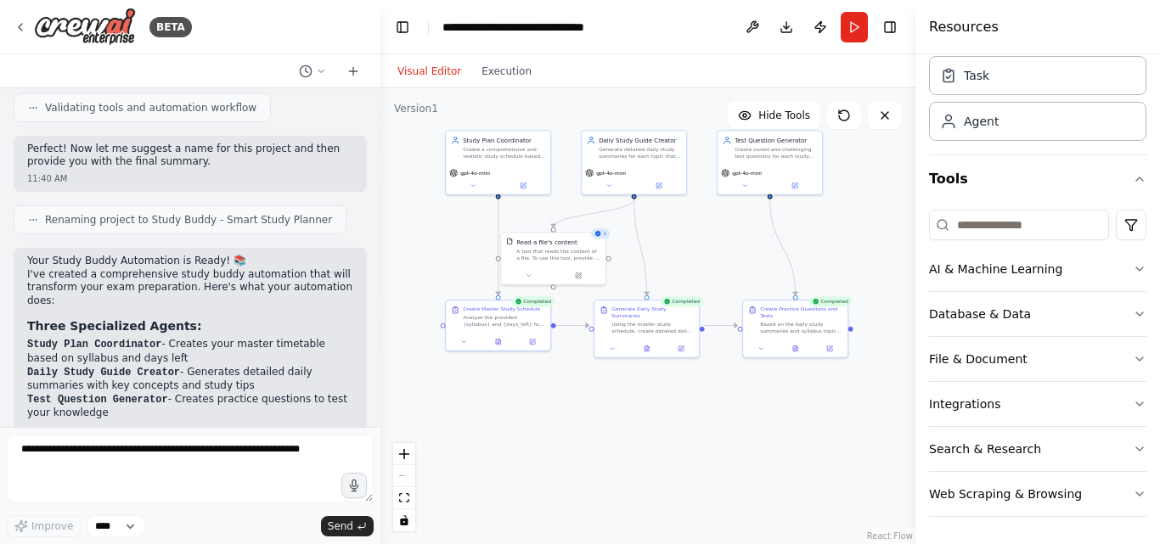
scroll to position [0, 0]
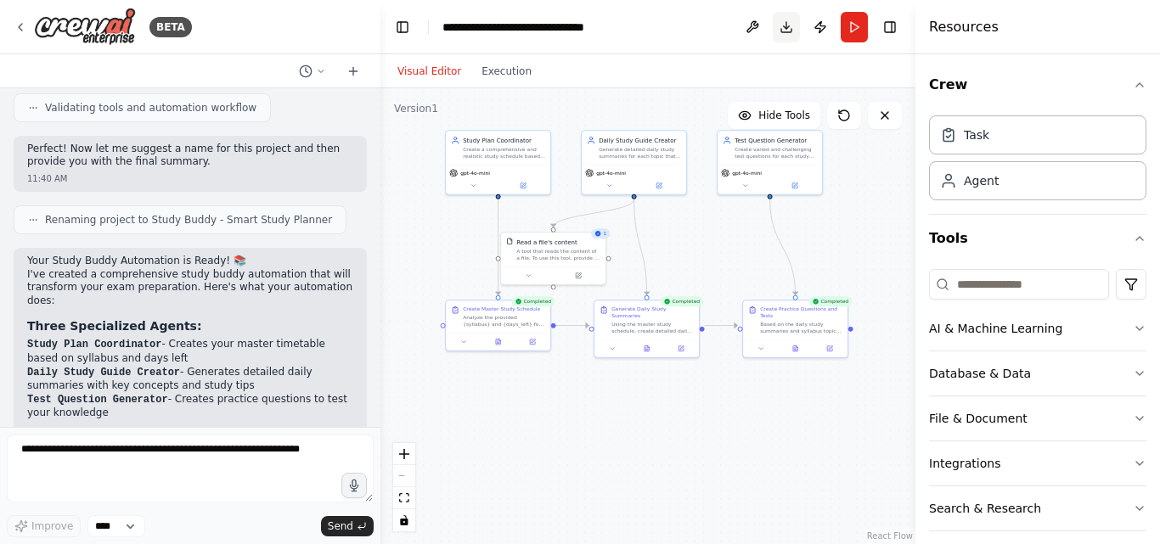
click at [790, 38] on button "Download" at bounding box center [786, 27] width 27 height 31
